Goal: Complete application form: Complete application form

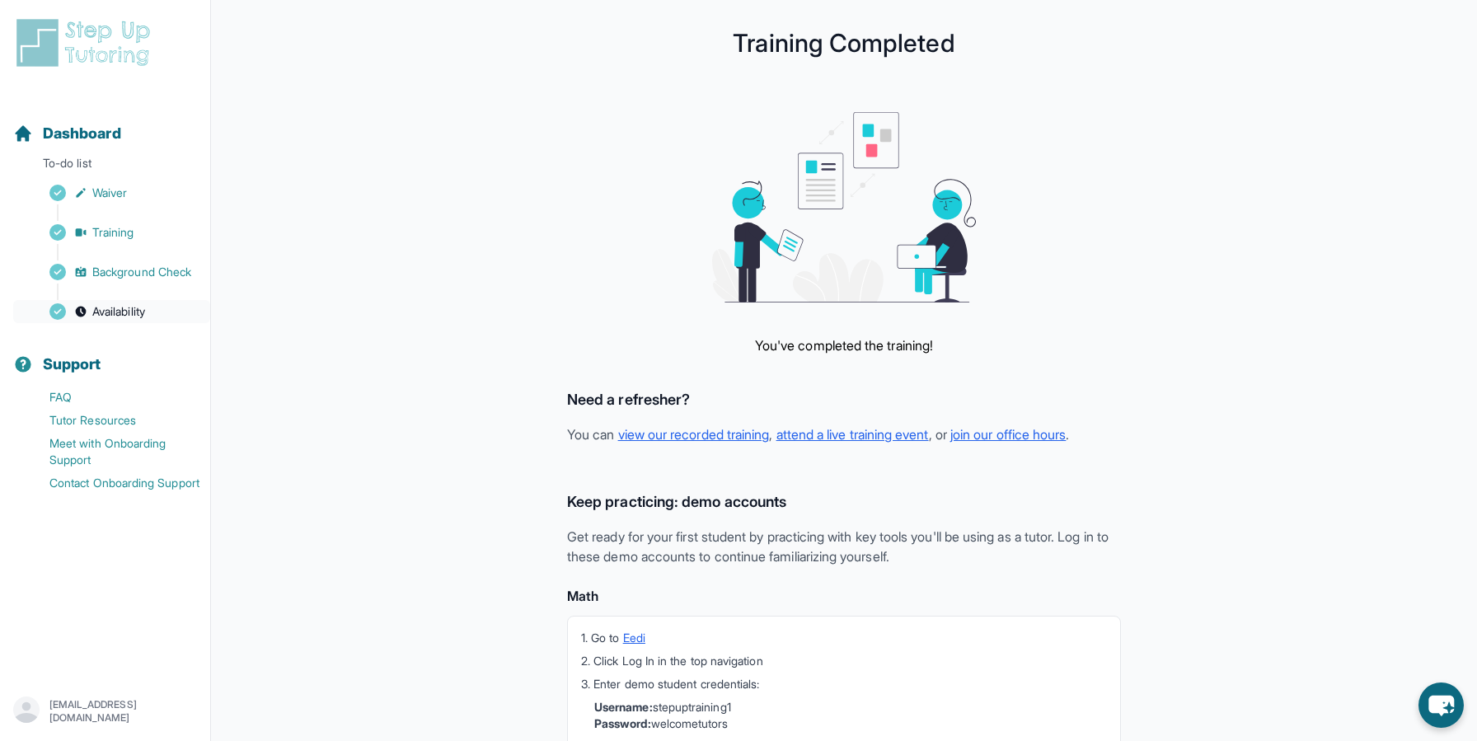
click at [135, 313] on span "Availability" at bounding box center [118, 311] width 53 height 16
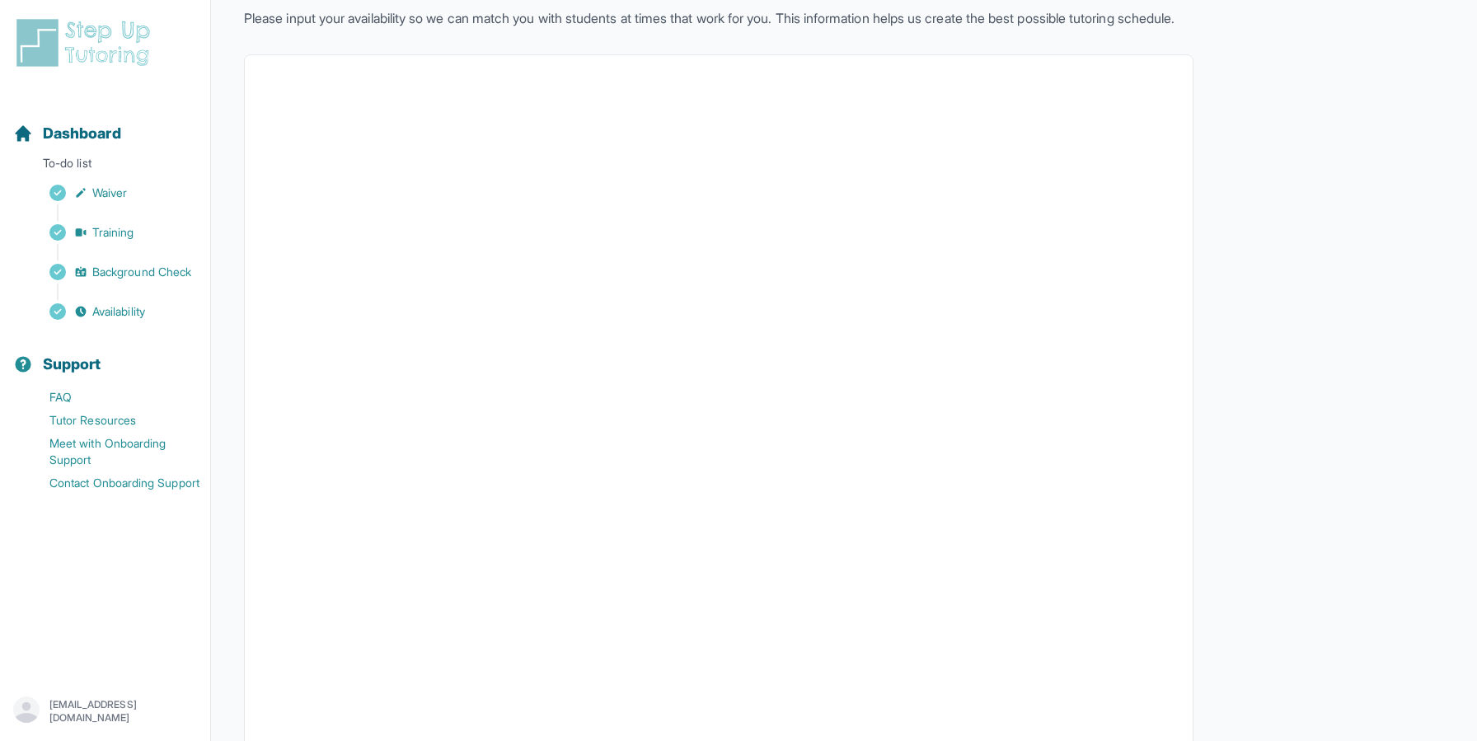
scroll to position [217, 0]
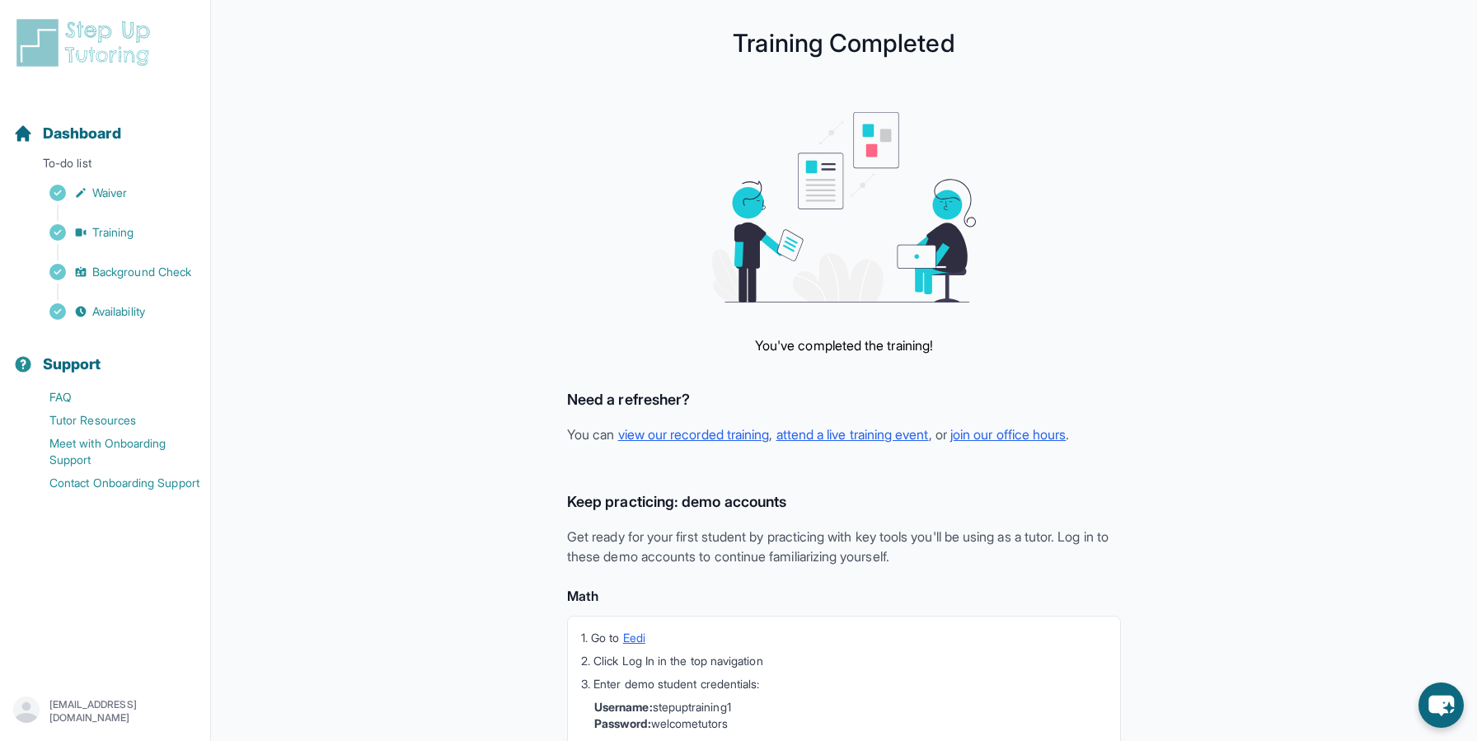
click at [1263, 251] on div "You've completed the training! Need a refresher? You can view our recorded trai…" at bounding box center [844, 558] width 1055 height 893
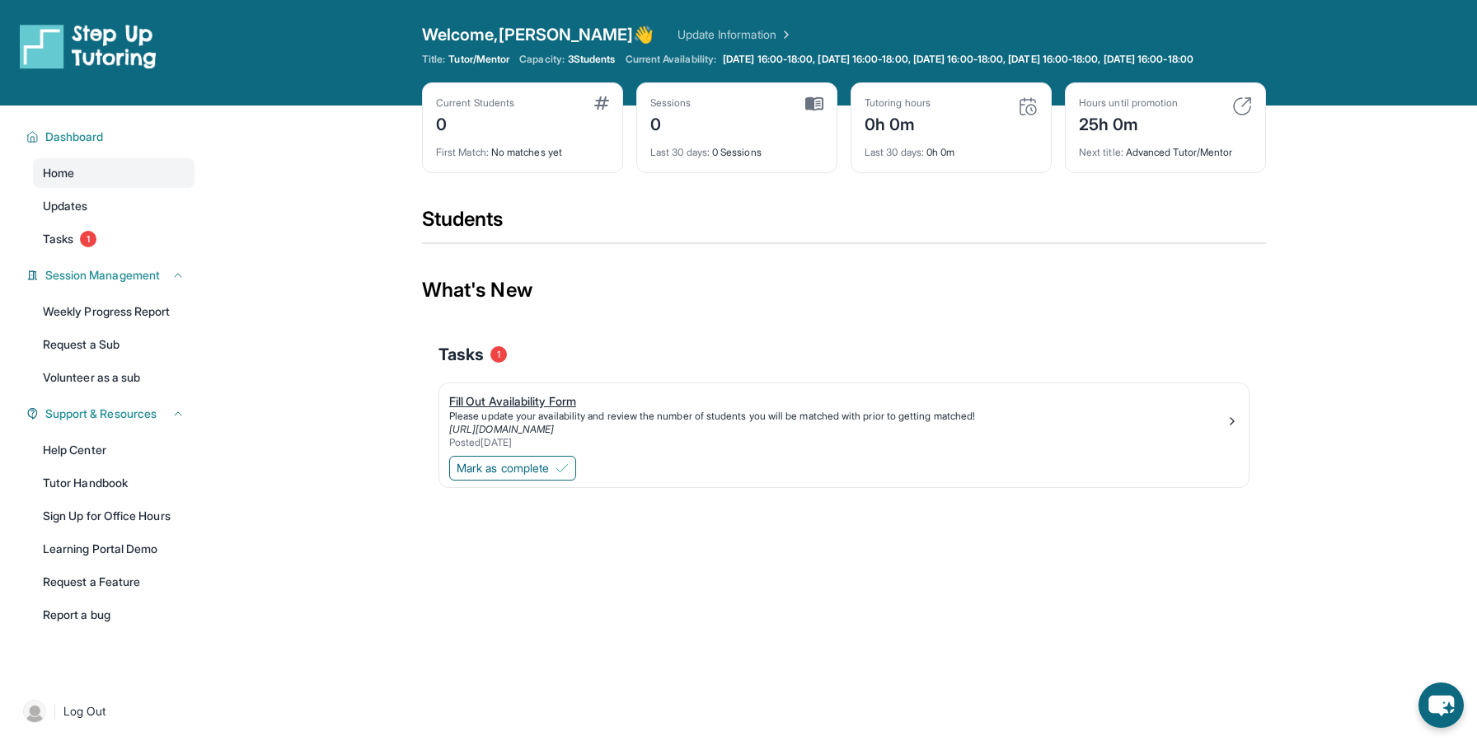
click at [536, 410] on div "Fill Out Availability Form" at bounding box center [837, 401] width 777 height 16
